Goal: Transaction & Acquisition: Purchase product/service

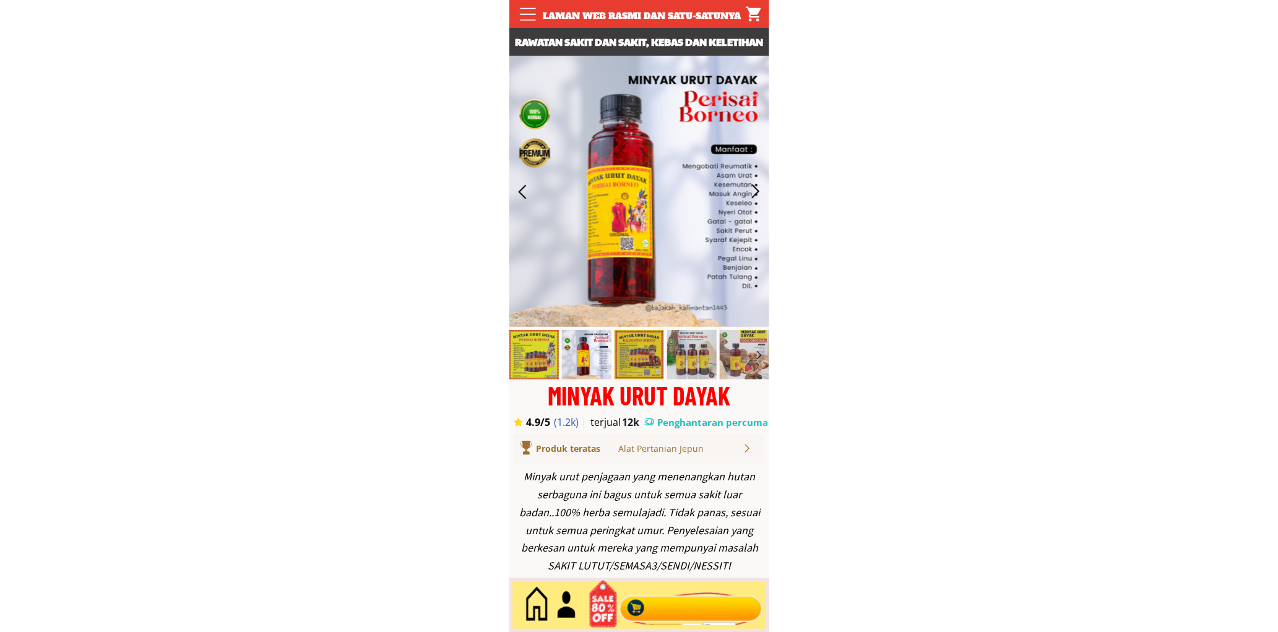
click at [683, 611] on div at bounding box center [691, 605] width 150 height 41
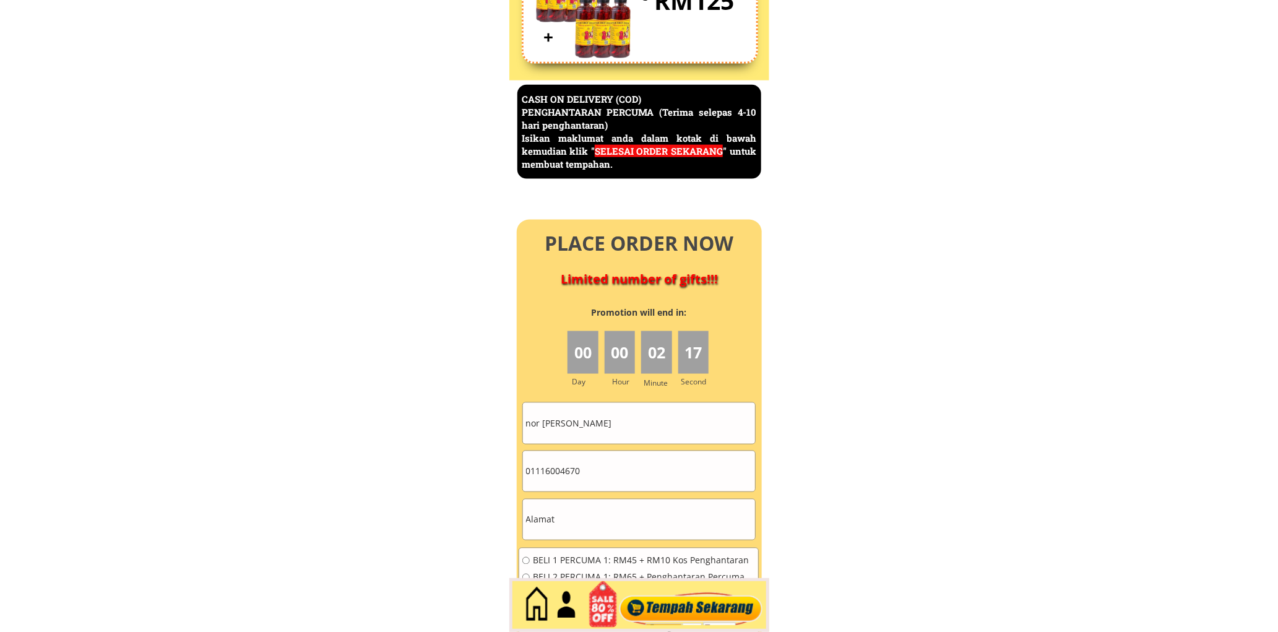
scroll to position [5370, 0]
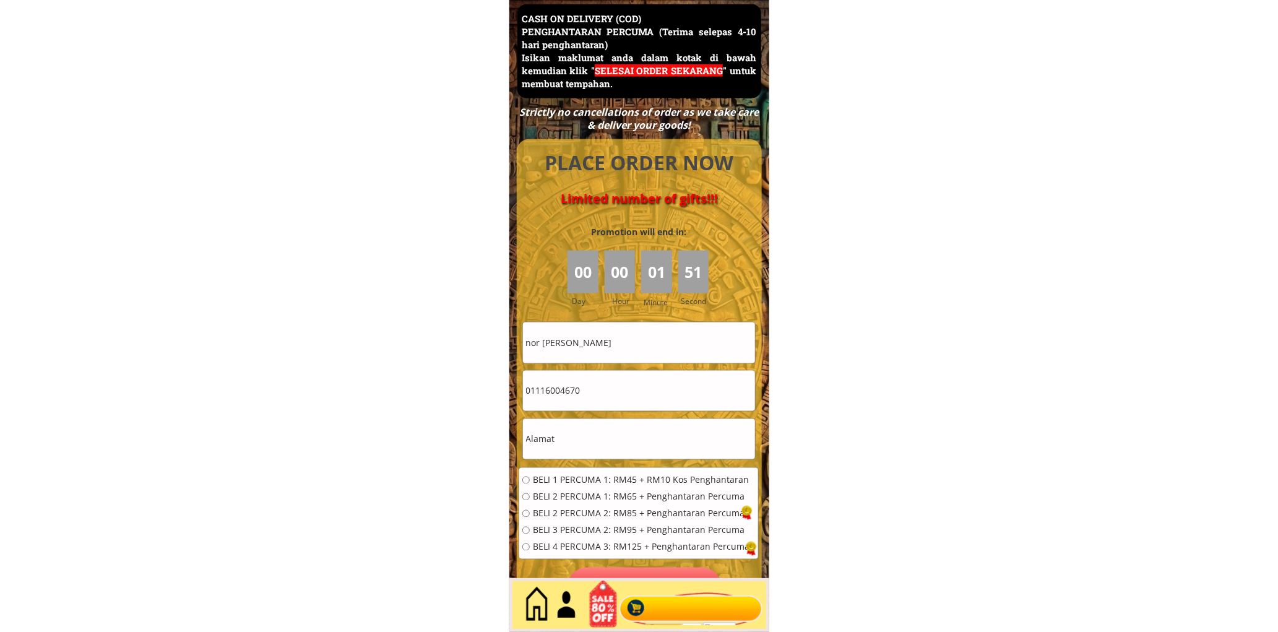
click at [660, 344] on input "nor [PERSON_NAME]" at bounding box center [639, 342] width 232 height 40
paste input "[PERSON_NAME]"
click at [660, 344] on input "nor [PERSON_NAME]" at bounding box center [639, 342] width 232 height 40
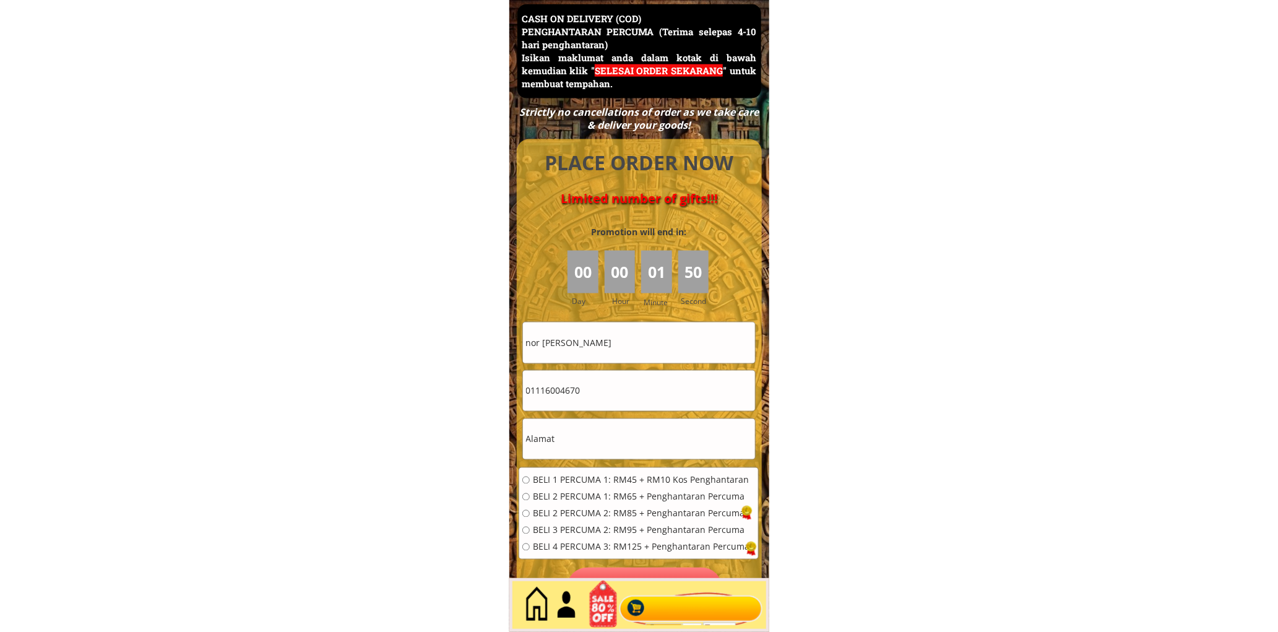
click at [660, 344] on input "nor [PERSON_NAME]" at bounding box center [639, 342] width 232 height 40
paste input "text"
type input "[PERSON_NAME]"
click at [599, 428] on input "text" at bounding box center [639, 439] width 232 height 40
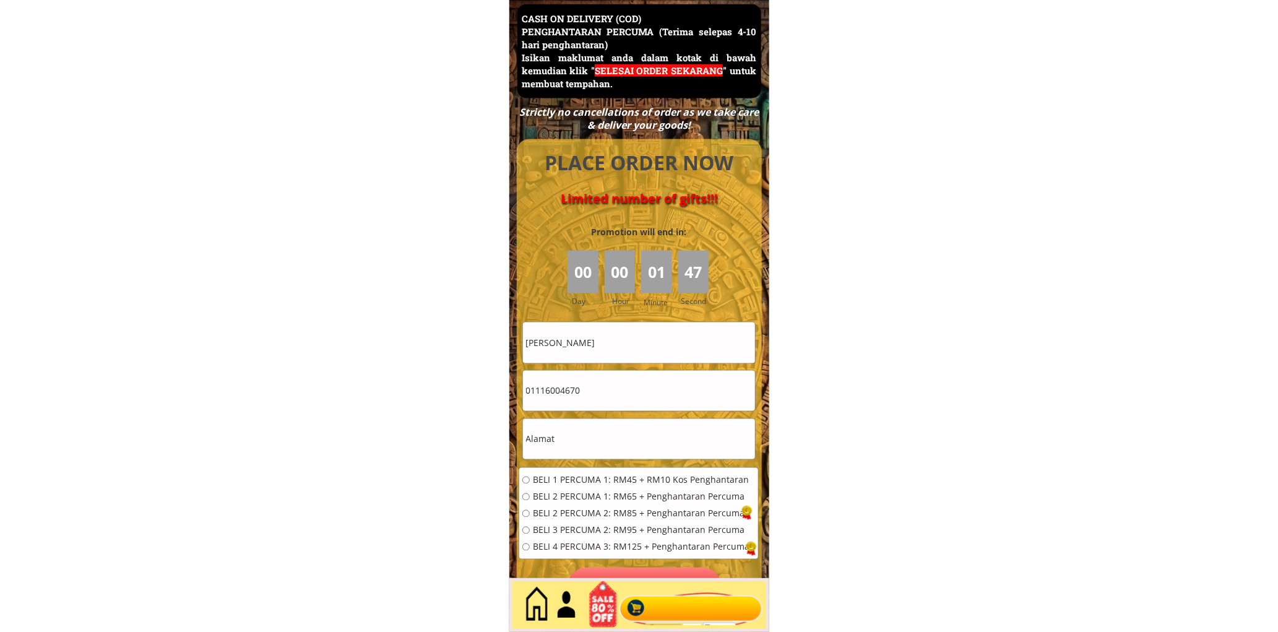
paste input "Kuala"
type input "Kuala"
click at [585, 480] on span "BELI 1 PERCUMA 1: RM45 + RM10 Kos Penghantaran" at bounding box center [641, 480] width 217 height 9
radio input "true"
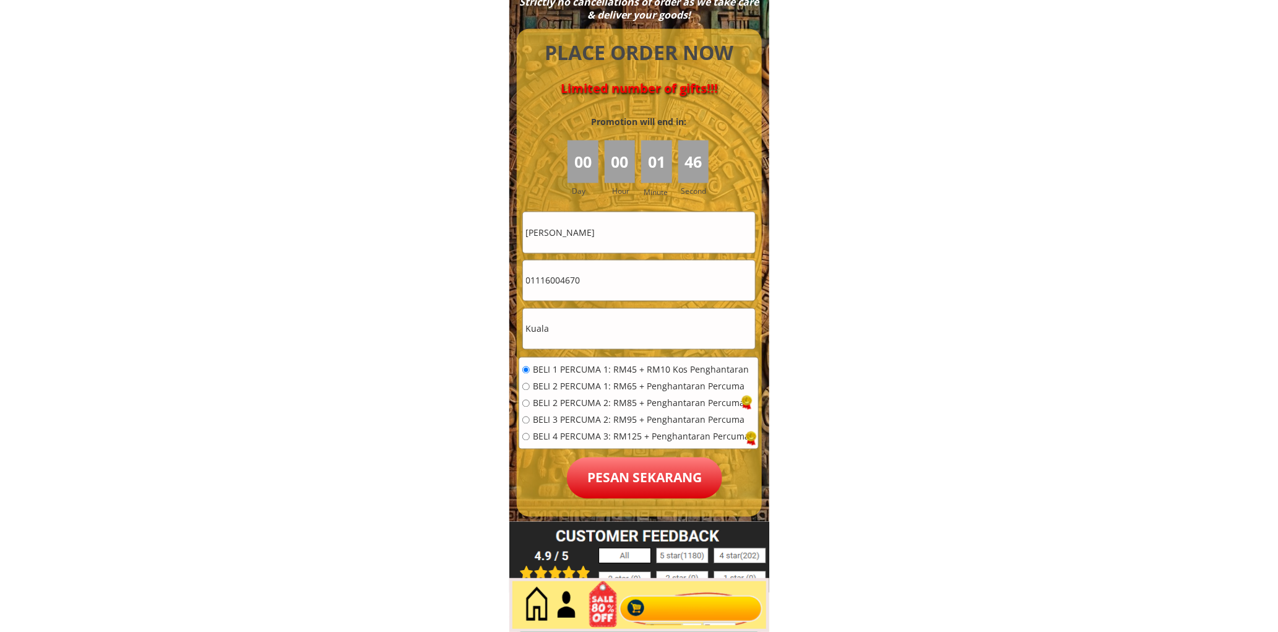
scroll to position [5485, 0]
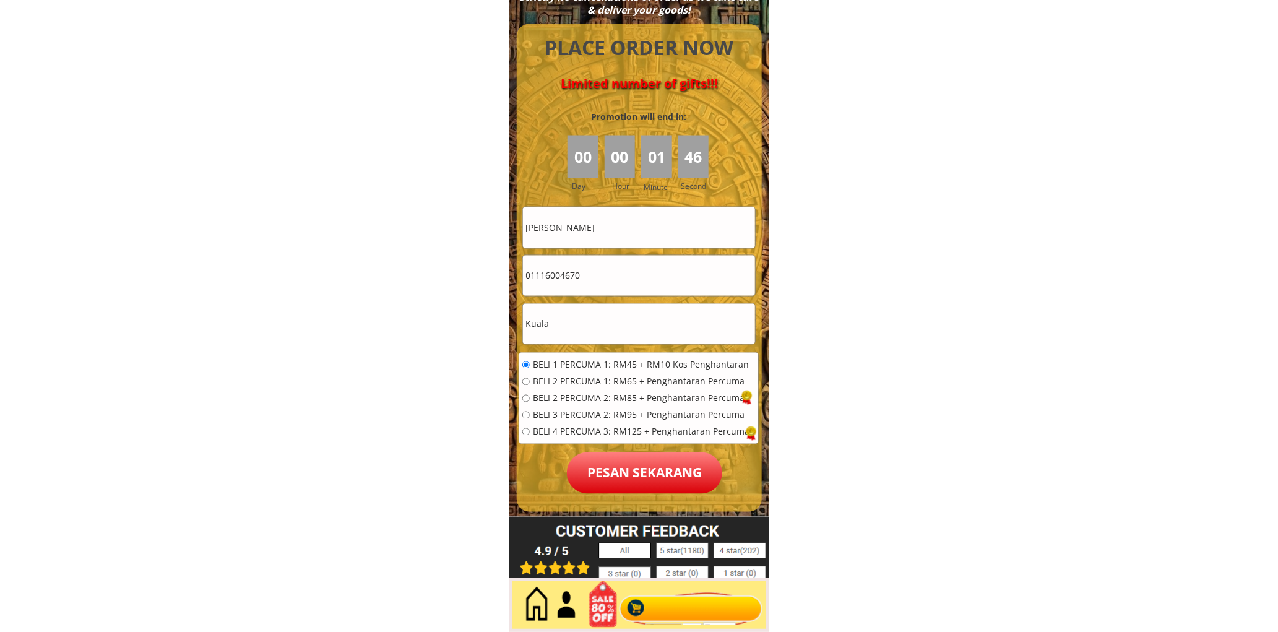
click at [632, 485] on p "Pesan sekarang" at bounding box center [644, 472] width 155 height 41
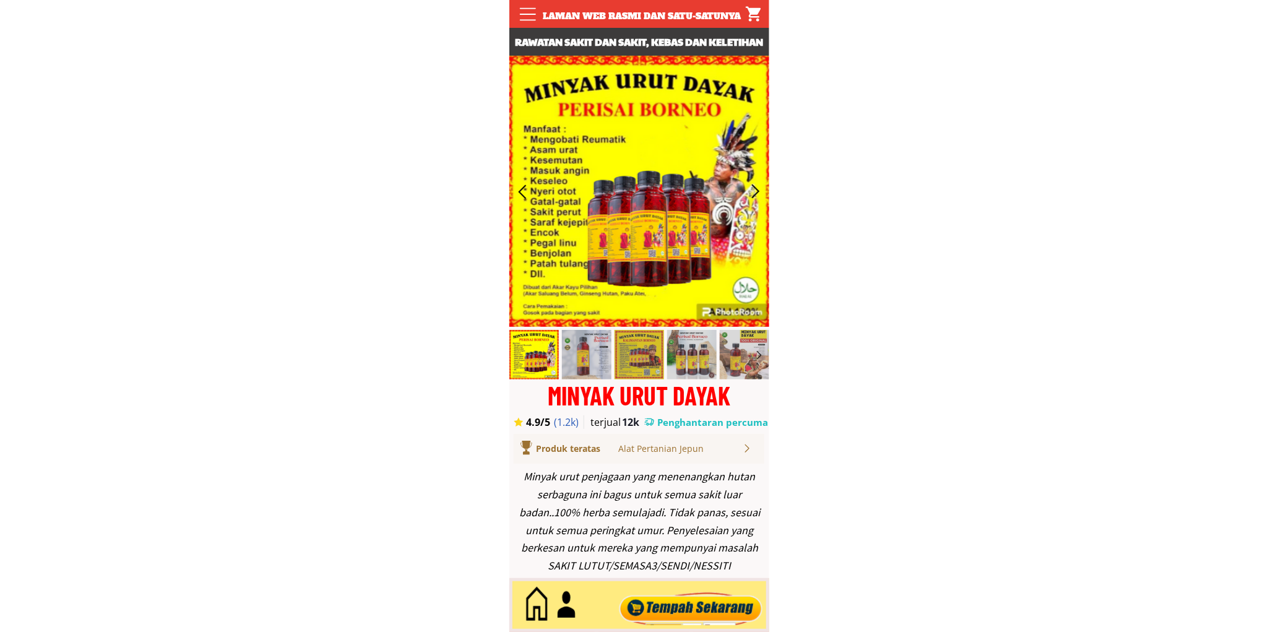
click at [704, 609] on div at bounding box center [691, 605] width 150 height 41
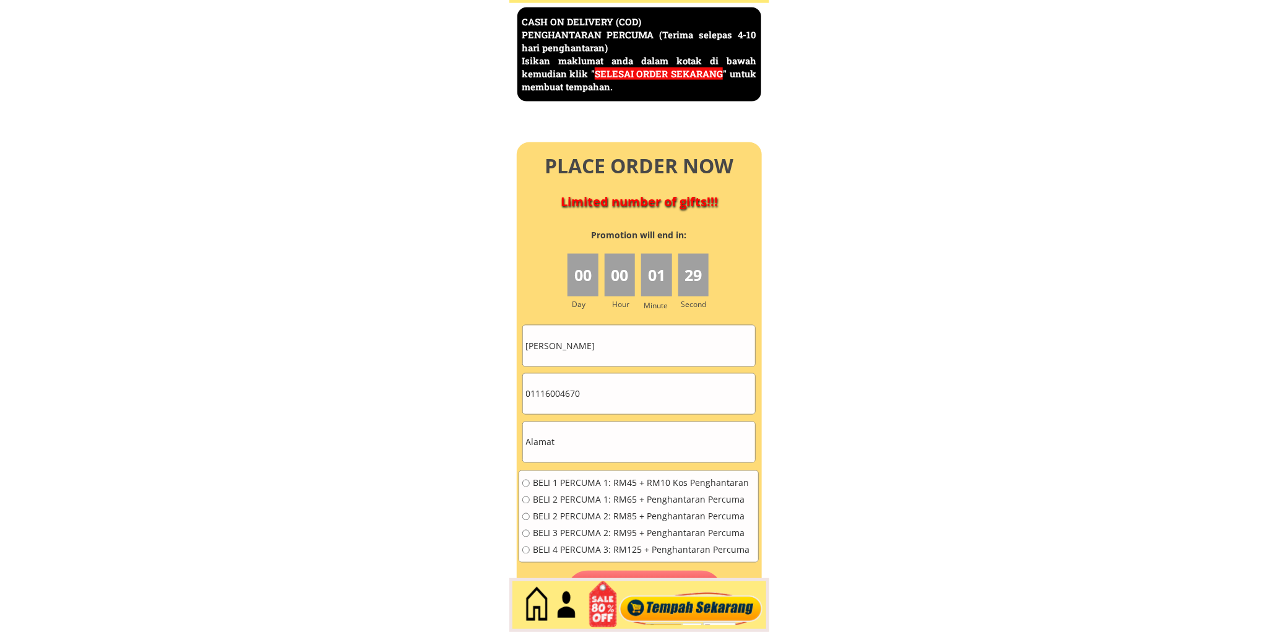
scroll to position [5370, 0]
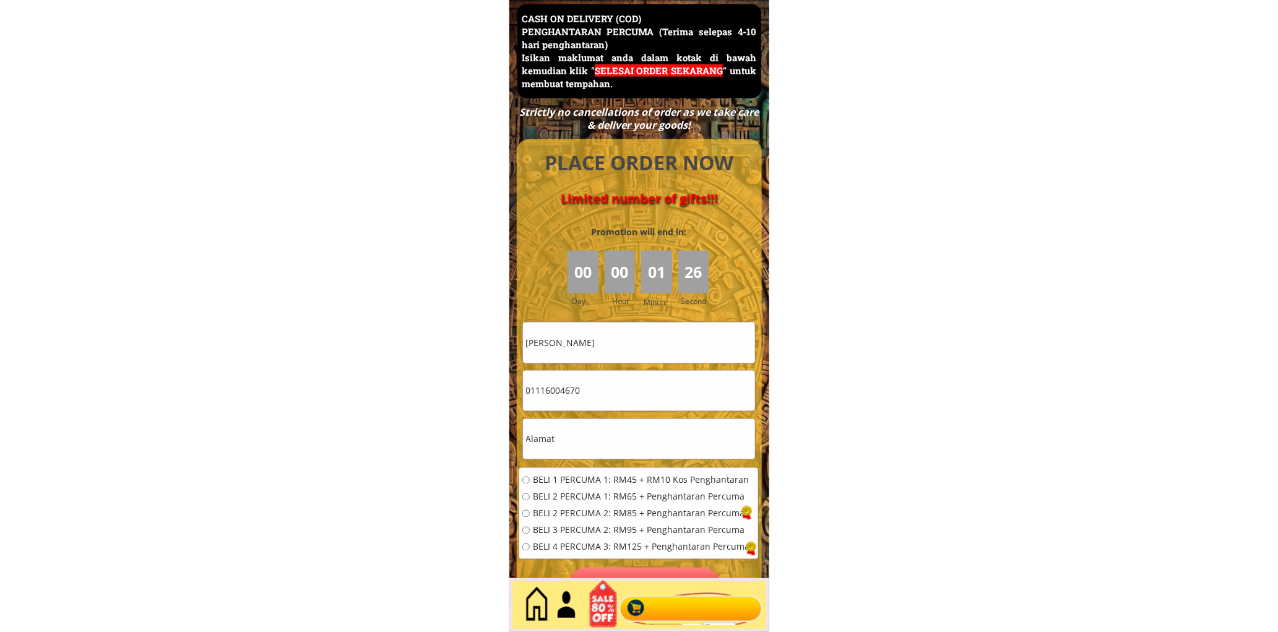
click at [609, 338] on input "[PERSON_NAME]" at bounding box center [639, 342] width 232 height 40
paste input "Hamid bin Hassan"
type input "Hamid bin Hassan"
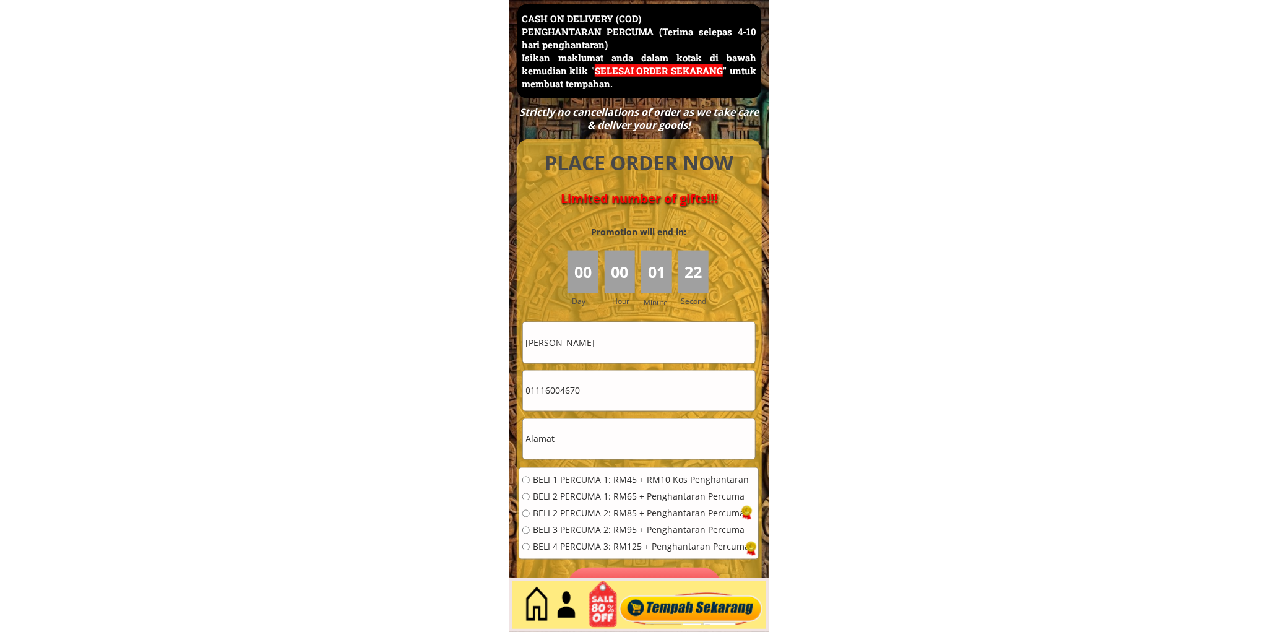
click at [594, 423] on input "text" at bounding box center [639, 439] width 232 height 40
paste input "Kampung Surau,Mukim Sok"
type input "Kampung Surau,Mukim Sok"
click at [621, 399] on input "01116004670" at bounding box center [639, 391] width 232 height 40
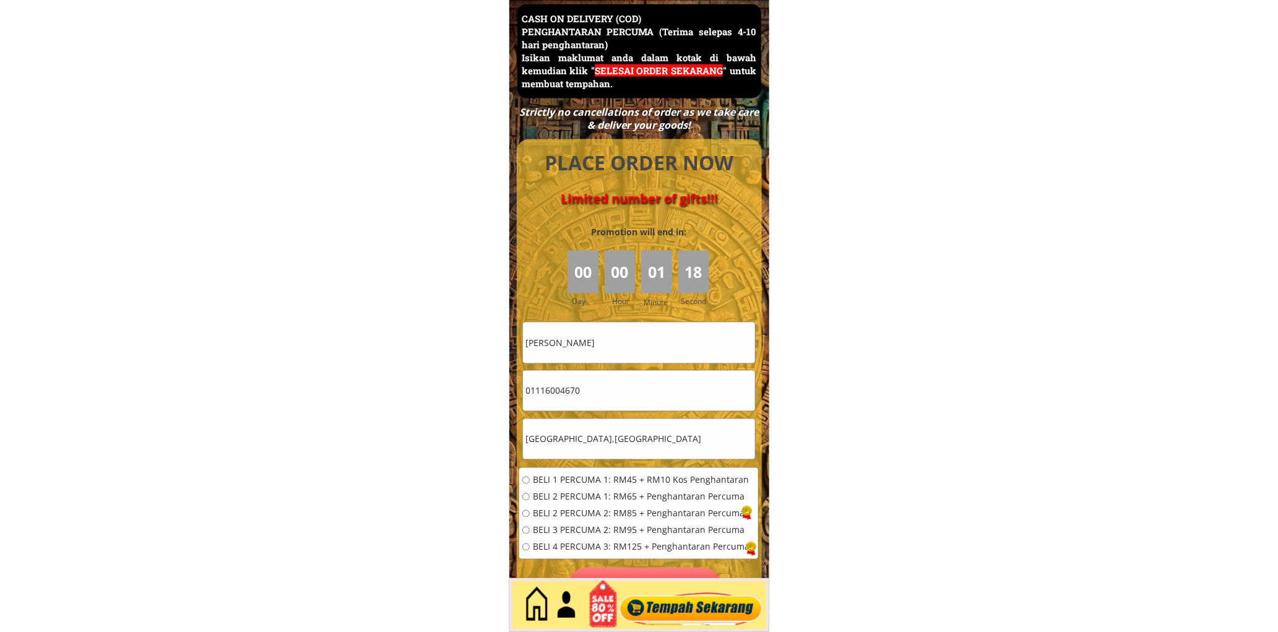
click at [621, 399] on input "01116004670" at bounding box center [639, 391] width 232 height 40
paste input "35873976"
type input "0135873976"
click at [564, 489] on div "BELI 1 PERCUMA 1: RM45 + RM10 Kos Penghantaran BELI 2 PERCUMA 1: RM65 + Penghan…" at bounding box center [635, 518] width 227 height 84
click at [562, 478] on span "BELI 1 PERCUMA 1: RM45 + RM10 Kos Penghantaran" at bounding box center [641, 480] width 217 height 9
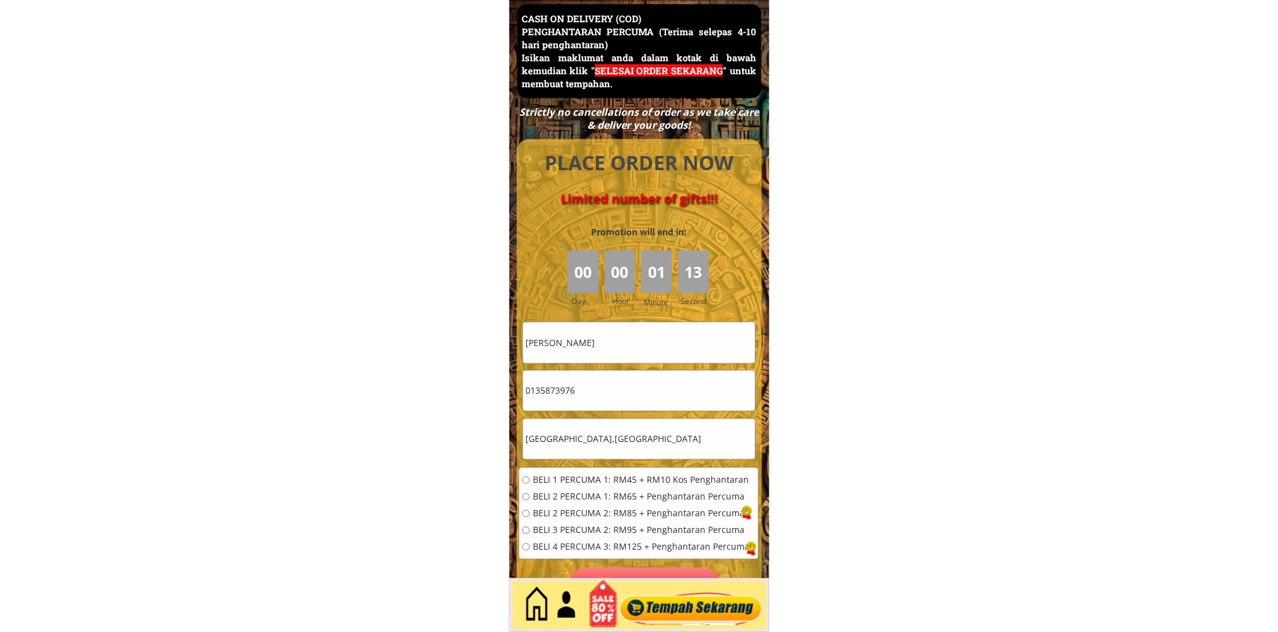
radio input "true"
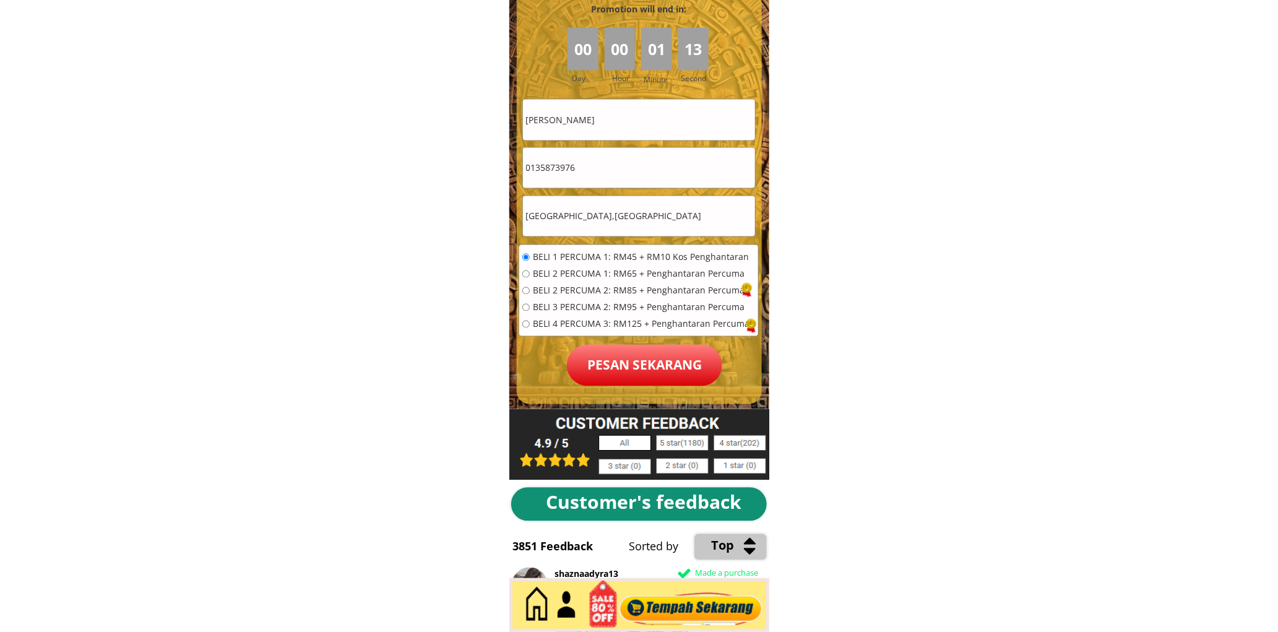
scroll to position [5599, 0]
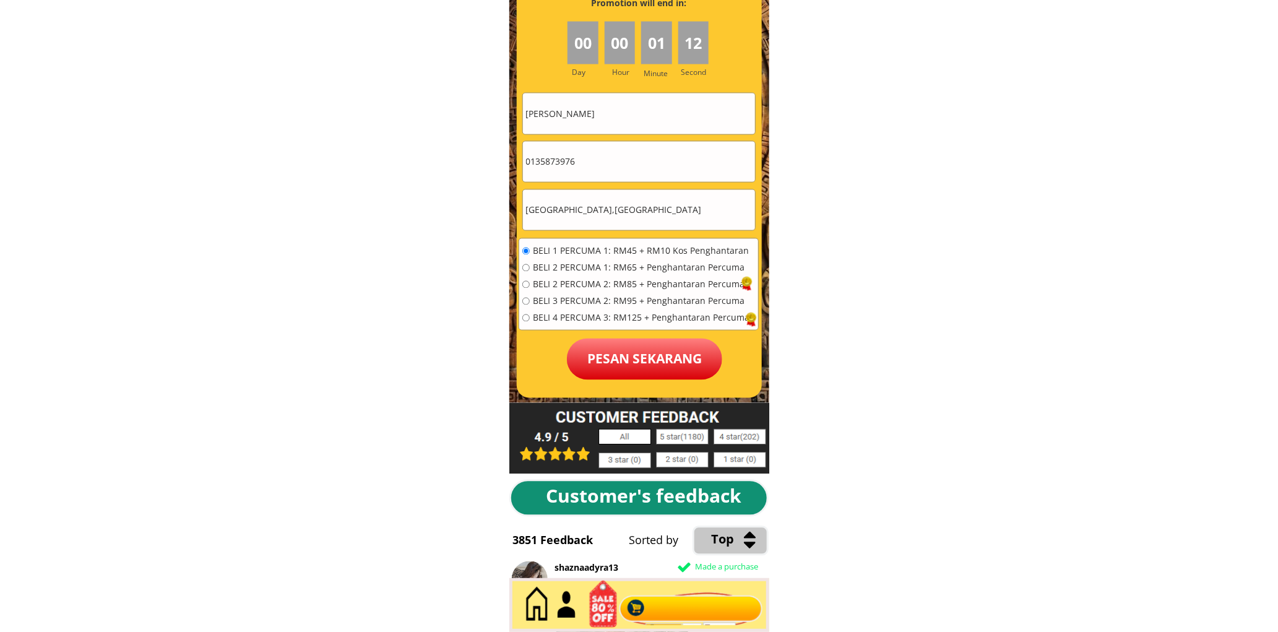
click at [636, 391] on div at bounding box center [639, 154] width 245 height 488
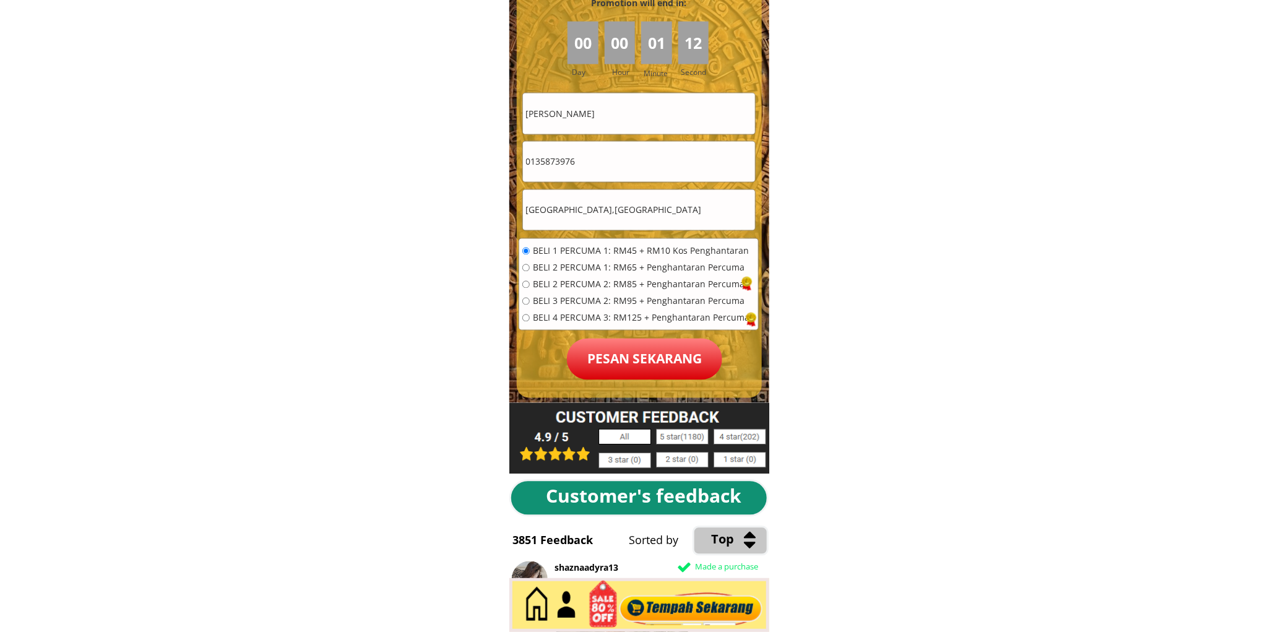
click at [648, 336] on div "BELI 1 PERCUMA 1: RM45 + RM10 Kos Penghantaran BELI 2 PERCUMA 1: RM65 + Penghan…" at bounding box center [638, 289] width 239 height 100
click at [652, 353] on p "Pesan sekarang" at bounding box center [644, 359] width 155 height 41
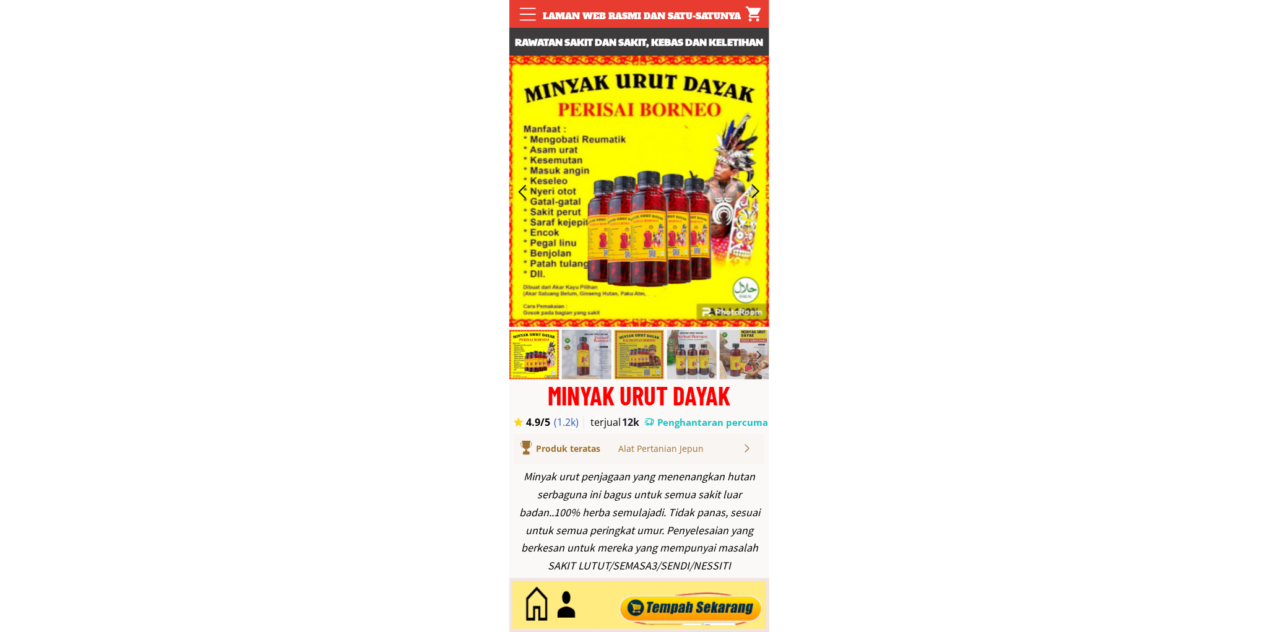
click at [685, 603] on div at bounding box center [691, 605] width 150 height 41
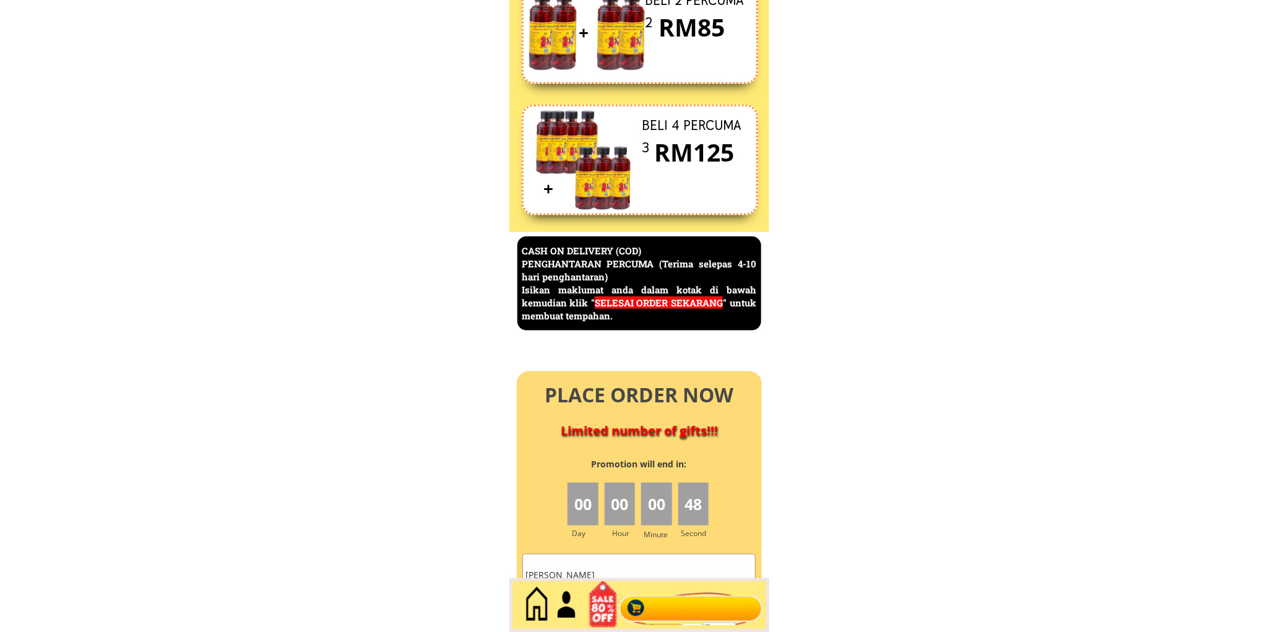
scroll to position [5370, 0]
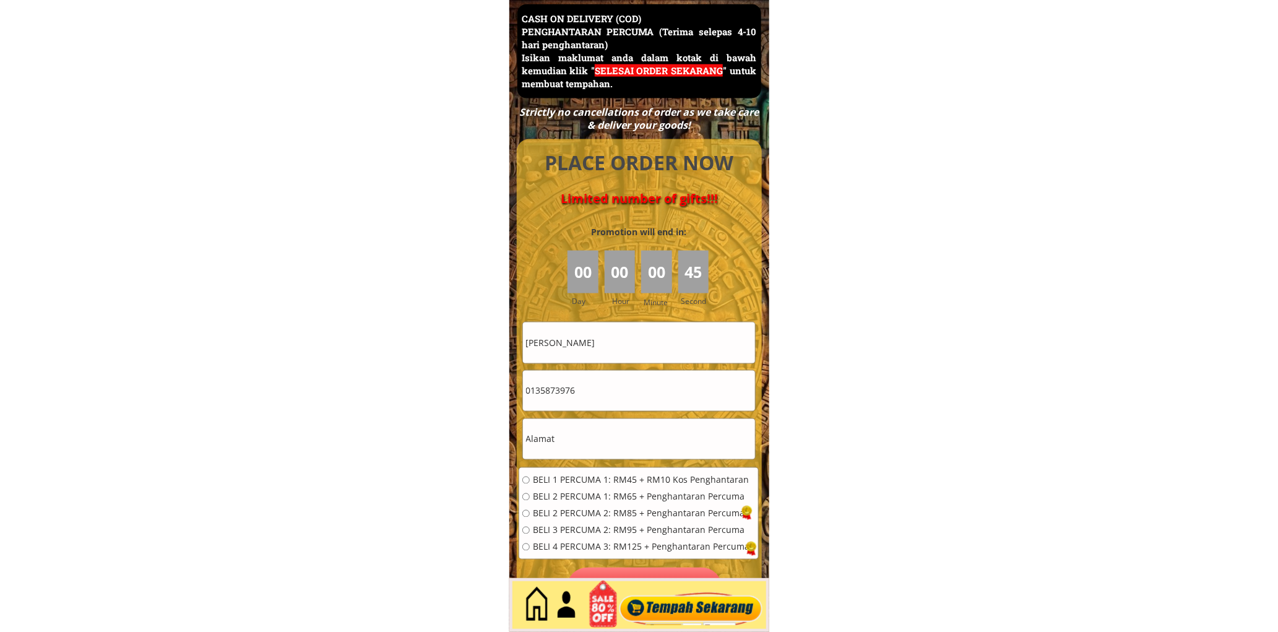
click at [639, 353] on input "Hamid bin Hassan" at bounding box center [639, 342] width 232 height 40
paste input "Kamariah"
type input "Kamariah Hassan"
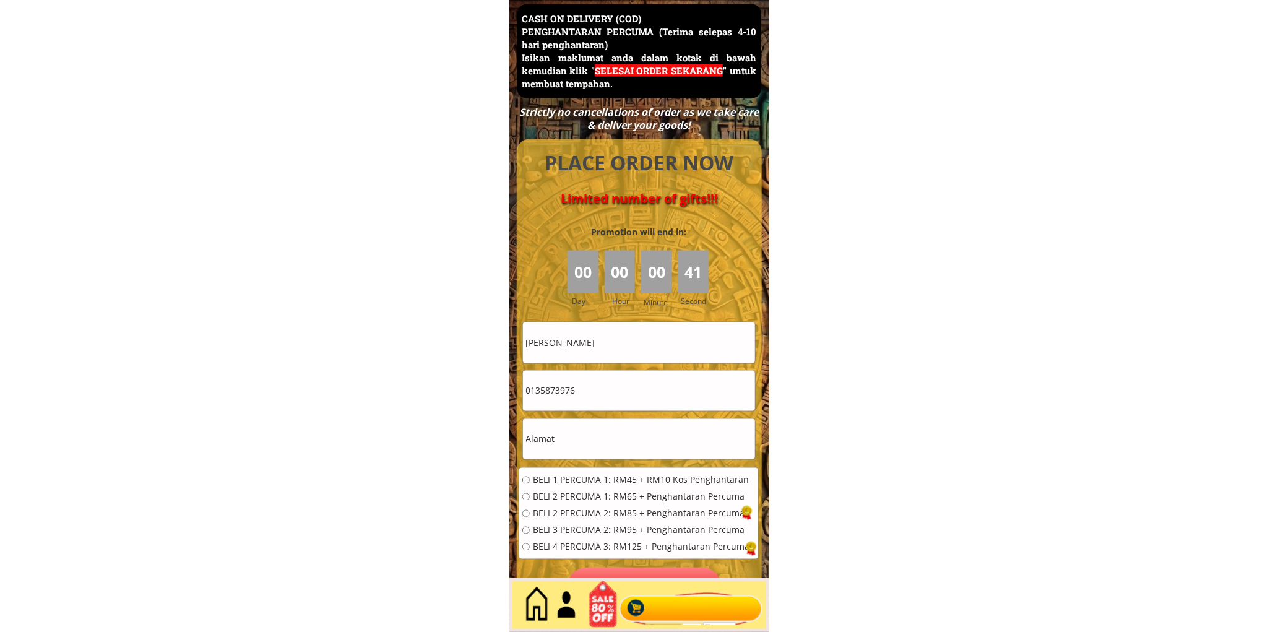
click at [627, 387] on input "0135873976" at bounding box center [639, 391] width 232 height 40
click at [608, 432] on input "text" at bounding box center [639, 439] width 232 height 40
paste input "117 Jalan Keroma"
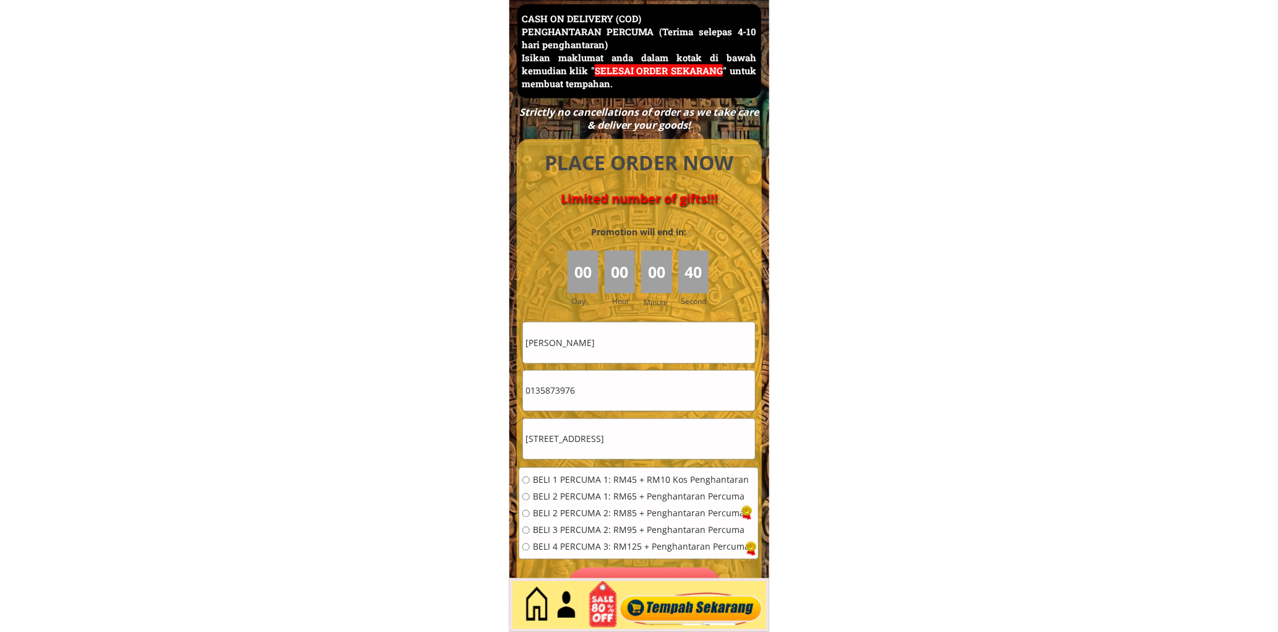
type input "117 Jalan Keroma"
click at [619, 395] on input "0135873976" at bounding box center [639, 391] width 232 height 40
paste input "64474120"
type input "0164474120"
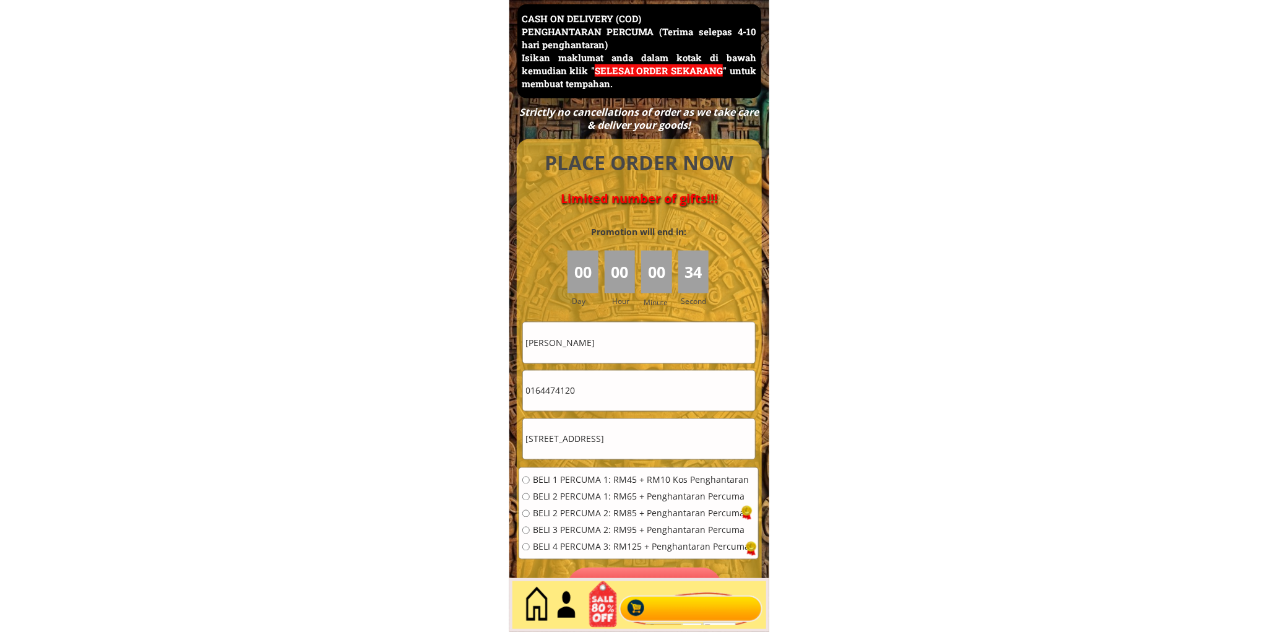
click at [598, 482] on span "BELI 1 PERCUMA 1: RM45 + RM10 Kos Penghantaran" at bounding box center [641, 480] width 217 height 9
radio input "true"
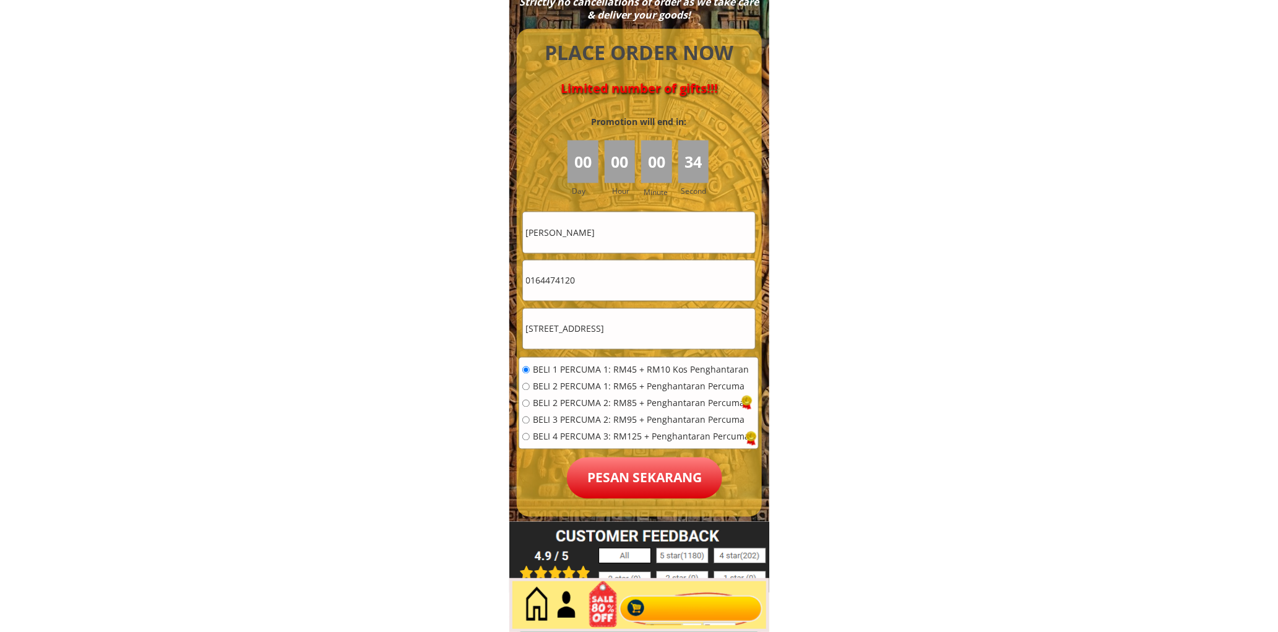
scroll to position [5485, 0]
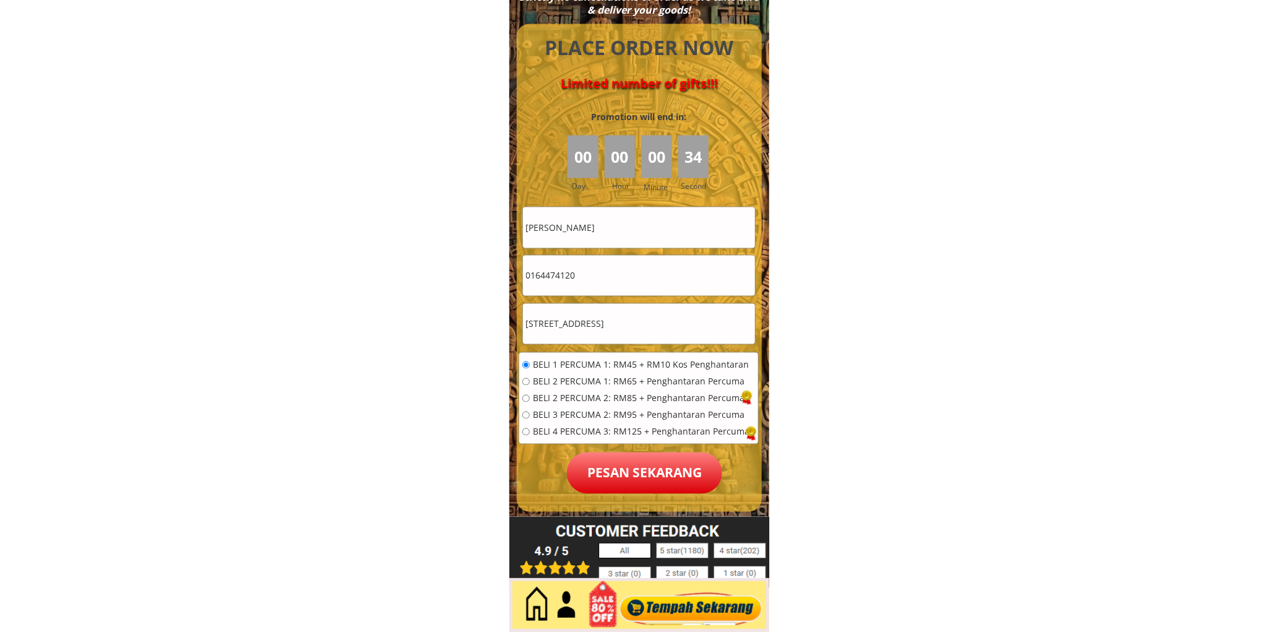
click at [630, 462] on p "Pesan sekarang" at bounding box center [644, 472] width 155 height 41
